Goal: Check status: Check status

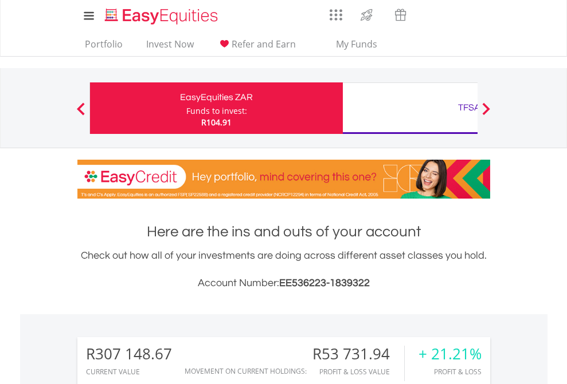
scroll to position [110, 180]
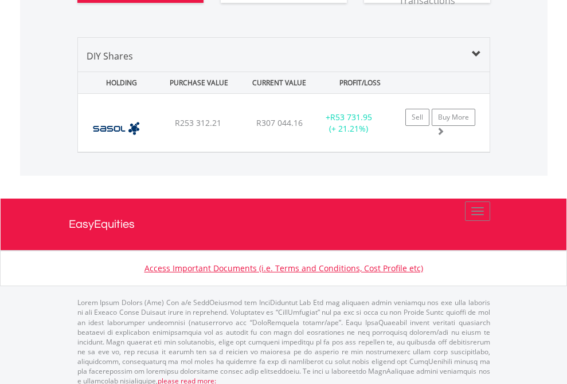
scroll to position [1320, 0]
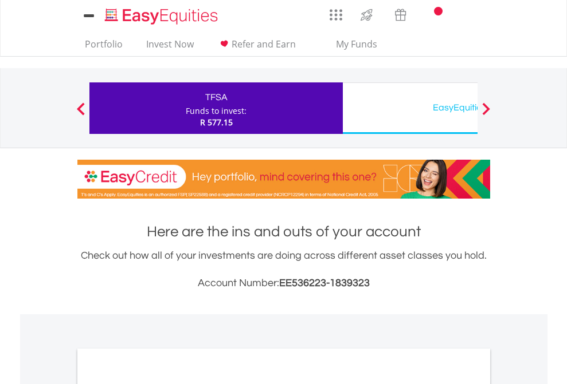
scroll to position [689, 0]
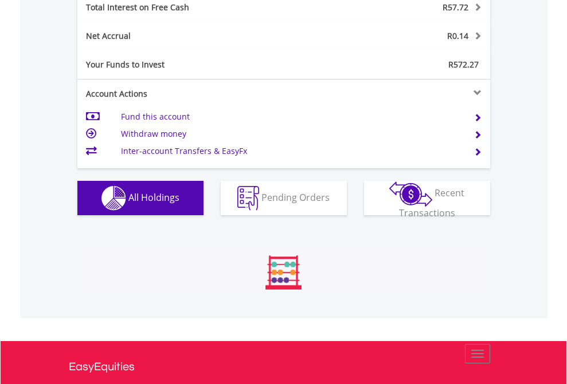
scroll to position [110, 180]
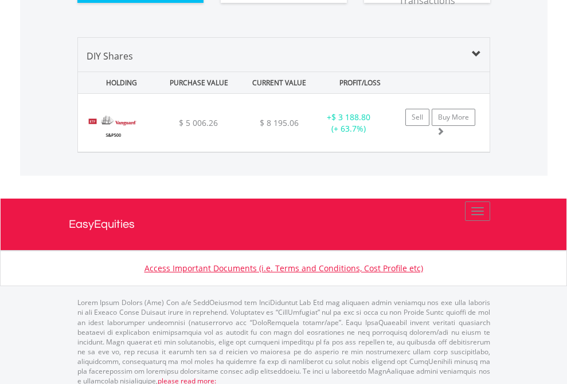
scroll to position [1274, 0]
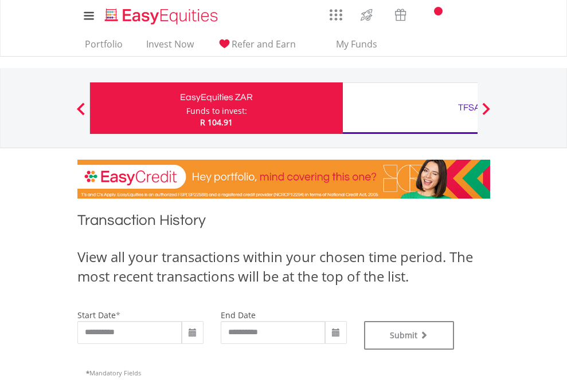
click at [410, 108] on div "TFSA" at bounding box center [468, 108] width 239 height 16
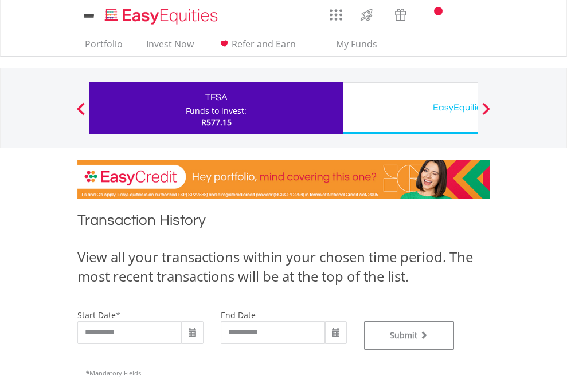
type input "**********"
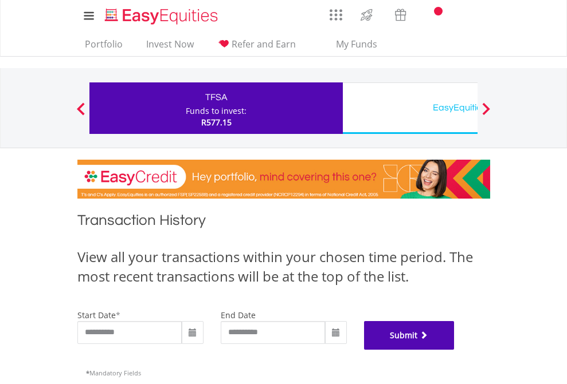
click at [454, 350] on button "Submit" at bounding box center [409, 335] width 91 height 29
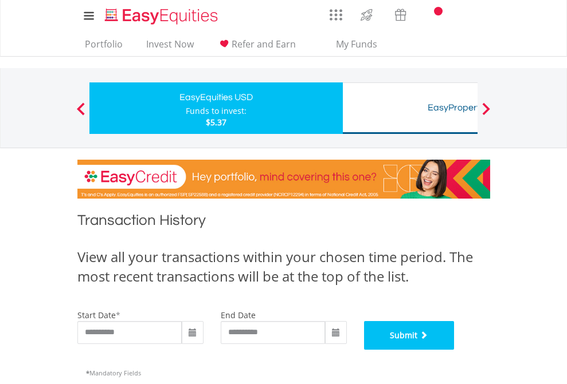
click at [454, 350] on button "Submit" at bounding box center [409, 335] width 91 height 29
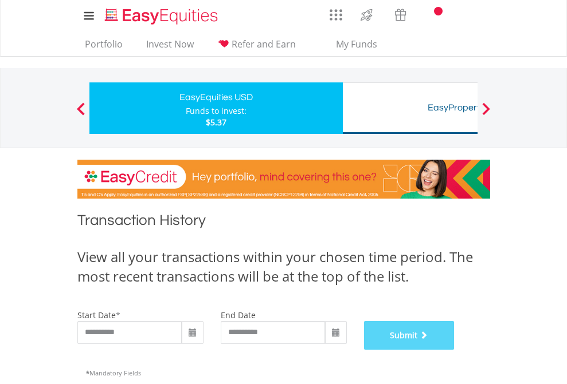
scroll to position [465, 0]
